Goal: Find contact information: Find contact information

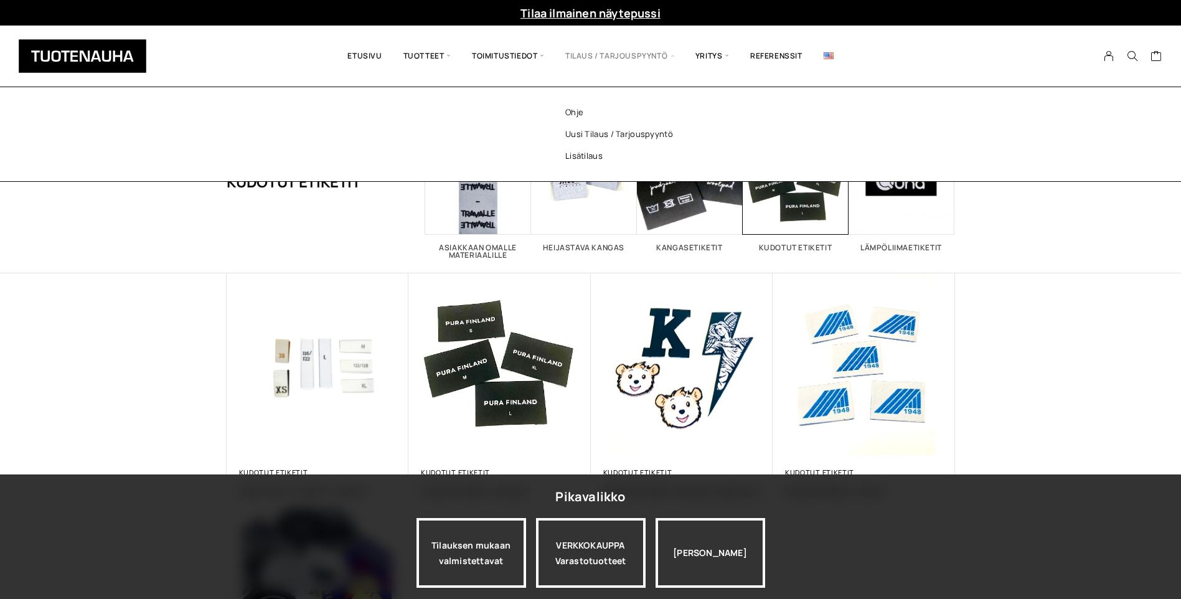
click at [662, 45] on span "Tilaus / Tarjouspyyntö" at bounding box center [620, 56] width 130 height 42
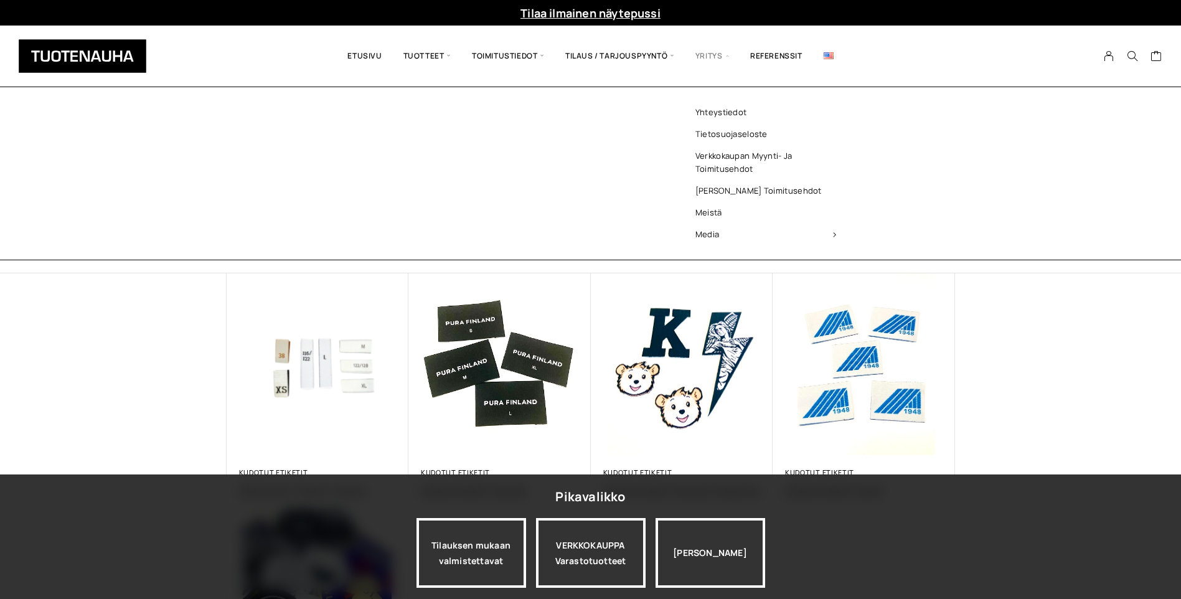
click at [714, 51] on span "Yritys" at bounding box center [712, 56] width 55 height 42
click at [706, 52] on span "Yritys" at bounding box center [712, 56] width 55 height 42
drag, startPoint x: 706, startPoint y: 52, endPoint x: 697, endPoint y: 71, distance: 20.6
click at [697, 71] on span "Yritys" at bounding box center [712, 56] width 55 height 42
click at [719, 112] on link "Yhteystiedot" at bounding box center [766, 113] width 181 height 22
